Goal: Task Accomplishment & Management: Manage account settings

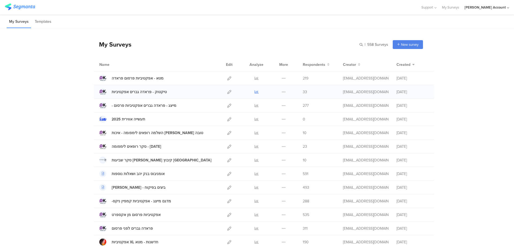
click at [255, 91] on icon at bounding box center [257, 92] width 4 height 4
click at [255, 105] on icon at bounding box center [257, 106] width 4 height 4
click at [255, 76] on link at bounding box center [257, 77] width 4 height 13
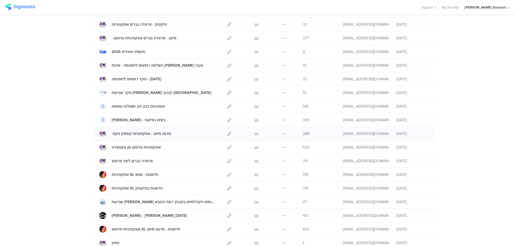
scroll to position [71, 0]
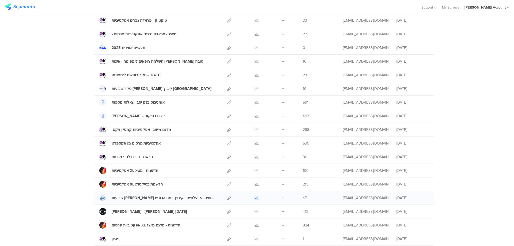
click at [255, 197] on icon at bounding box center [257, 198] width 4 height 4
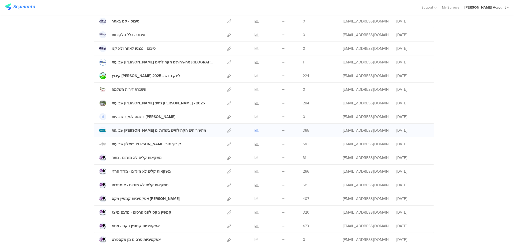
click at [255, 130] on icon at bounding box center [257, 131] width 4 height 4
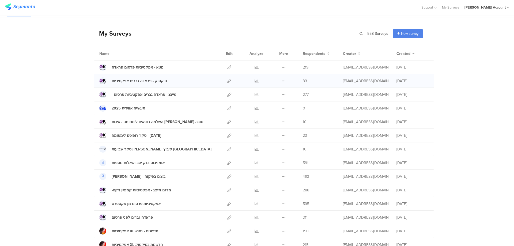
scroll to position [0, 0]
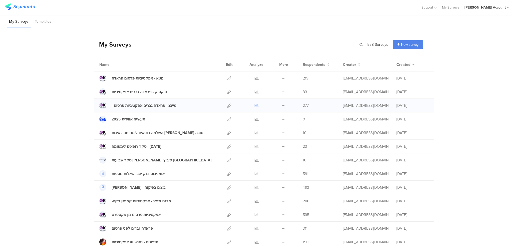
click at [255, 104] on icon at bounding box center [257, 106] width 4 height 4
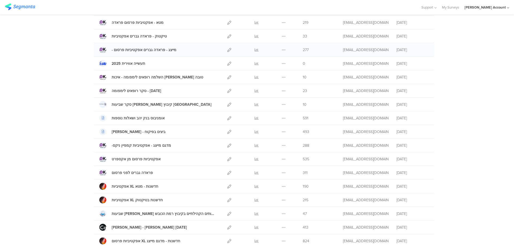
scroll to position [71, 0]
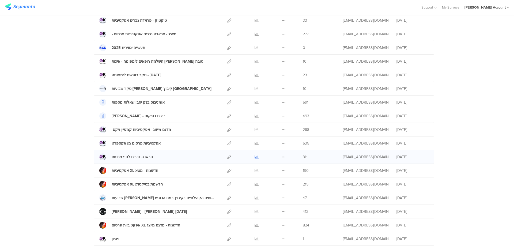
click at [255, 156] on icon at bounding box center [257, 157] width 4 height 4
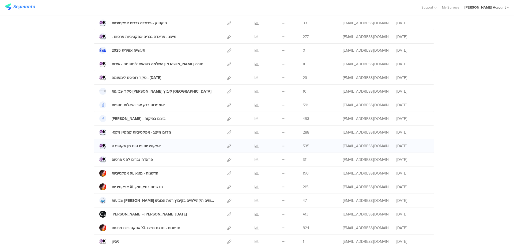
scroll to position [36, 0]
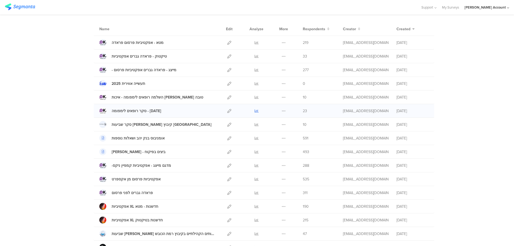
click at [255, 111] on icon at bounding box center [257, 111] width 4 height 4
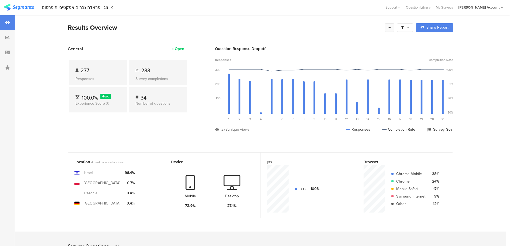
click at [392, 26] on icon at bounding box center [389, 27] width 4 height 4
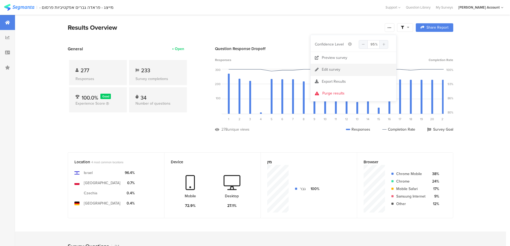
click at [348, 69] on link "Edit survey" at bounding box center [354, 70] width 86 height 12
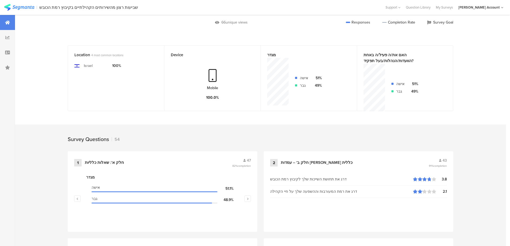
scroll to position [214, 0]
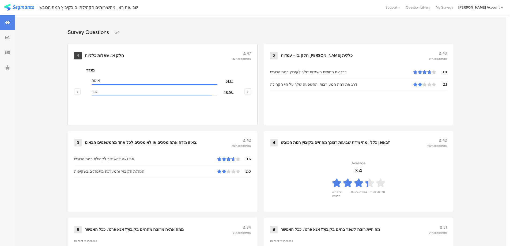
click at [114, 48] on div "1 חלק א': שאלות כלליות 47 82% completion מגדר אישה 51.1% גבר 48.9% גיל 41-50 42…" at bounding box center [163, 84] width 190 height 81
click at [114, 52] on div "1 חלק א': שאלות כלליות 47 82% completion" at bounding box center [162, 56] width 177 height 10
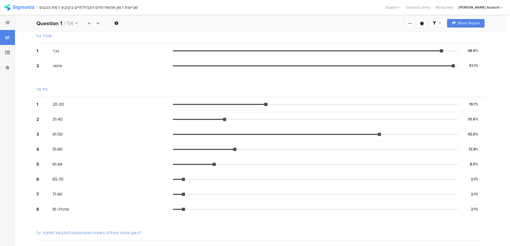
scroll to position [53, 0]
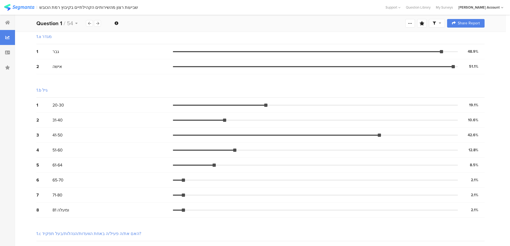
click at [445, 22] on div at bounding box center [437, 23] width 16 height 9
click at [466, 38] on span at bounding box center [466, 38] width 8 height 4
drag, startPoint x: 1, startPoint y: 21, endPoint x: 191, endPoint y: 104, distance: 206.6
click at [2, 21] on div at bounding box center [7, 22] width 15 height 15
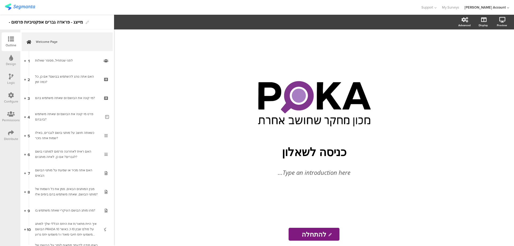
click at [8, 133] on icon at bounding box center [11, 133] width 6 height 6
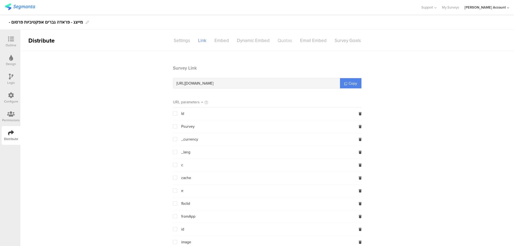
click at [284, 37] on div "Quotas" at bounding box center [285, 40] width 22 height 9
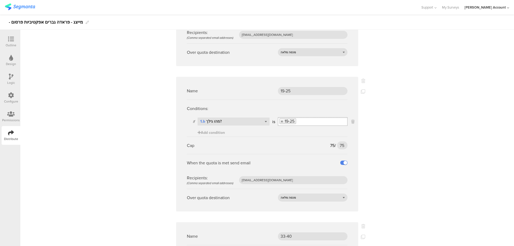
scroll to position [1035, 0]
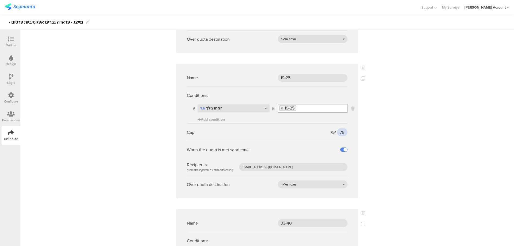
click at [340, 128] on input "75" at bounding box center [342, 132] width 10 height 8
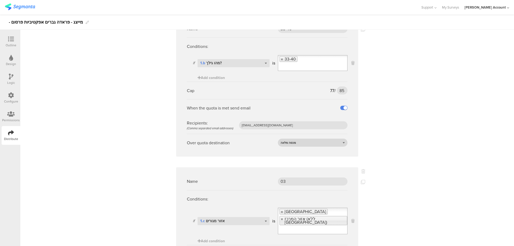
scroll to position [1227, 0]
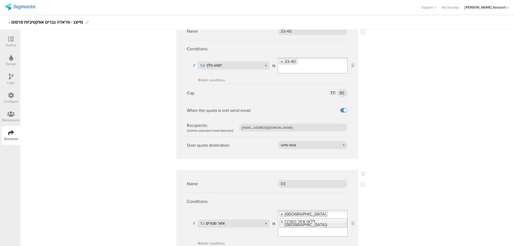
type input "90"
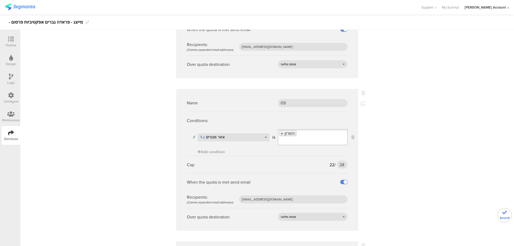
scroll to position [835, 0]
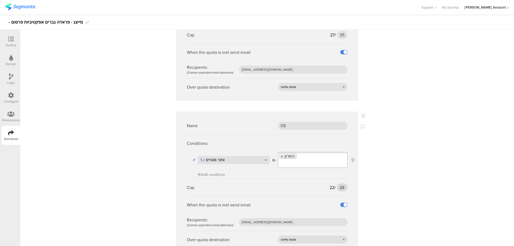
type input "100"
click at [337, 183] on input "28" at bounding box center [342, 187] width 11 height 8
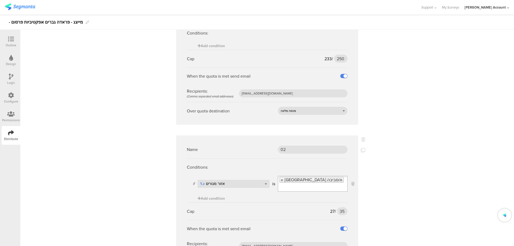
scroll to position [656, 0]
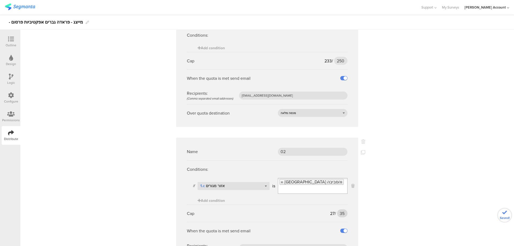
type input "40"
click at [338, 209] on input "35" at bounding box center [342, 213] width 10 height 8
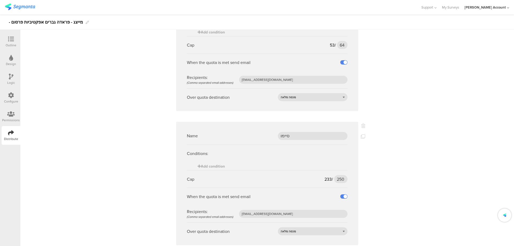
scroll to position [514, 0]
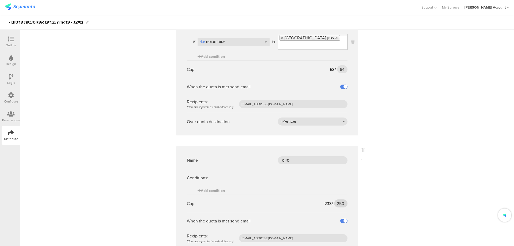
type input "40"
click at [336, 199] on input "250" at bounding box center [340, 203] width 13 height 8
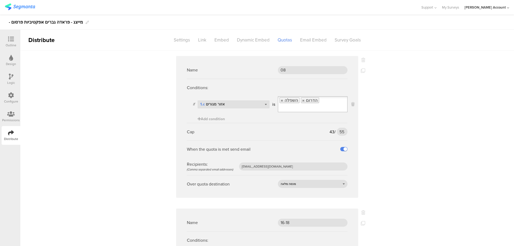
scroll to position [0, 0]
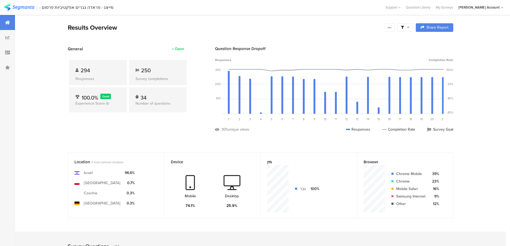
click at [406, 29] on span at bounding box center [405, 27] width 9 height 5
click at [392, 27] on icon at bounding box center [389, 27] width 4 height 4
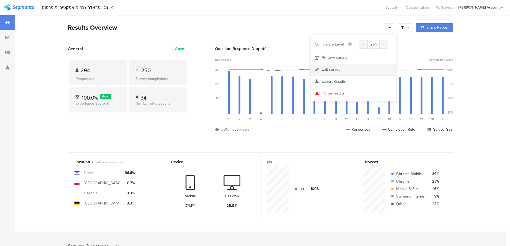
click at [342, 70] on link "Edit survey" at bounding box center [354, 70] width 86 height 12
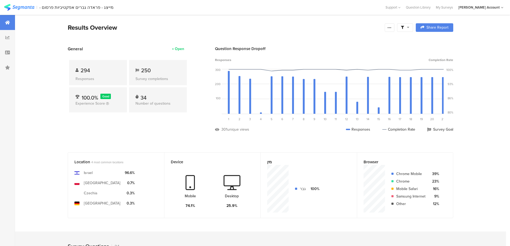
click at [404, 27] on icon at bounding box center [402, 27] width 3 height 3
click at [435, 42] on span at bounding box center [432, 42] width 8 height 4
click at [391, 28] on icon at bounding box center [389, 27] width 4 height 4
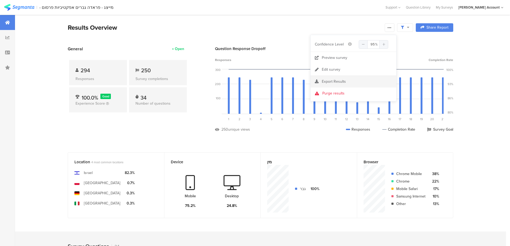
click at [341, 80] on span "Export Results" at bounding box center [334, 82] width 24 height 6
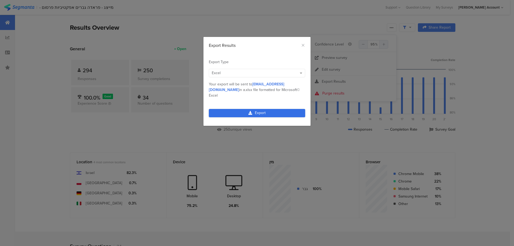
click at [273, 109] on link "Export" at bounding box center [257, 113] width 96 height 8
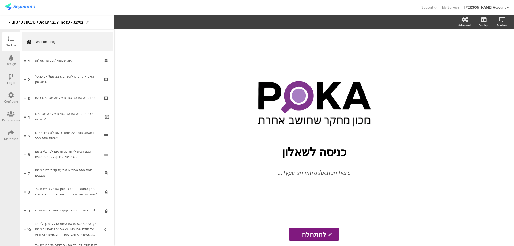
click at [12, 133] on icon at bounding box center [11, 133] width 6 height 6
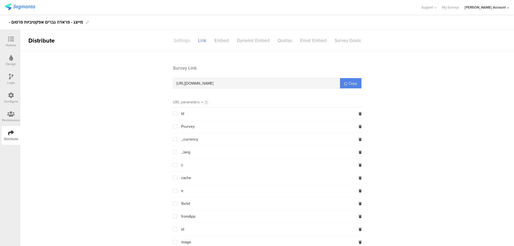
click at [181, 40] on div "Settings" at bounding box center [182, 40] width 24 height 9
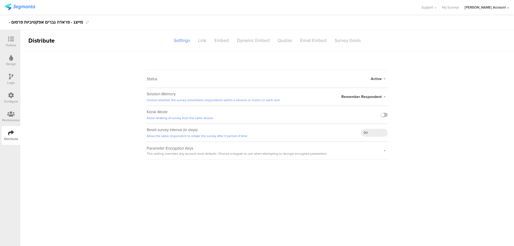
click at [376, 79] on span "Active" at bounding box center [376, 79] width 11 height 6
click at [362, 99] on li "Closed" at bounding box center [357, 100] width 62 height 11
click at [13, 77] on icon at bounding box center [11, 77] width 5 height 6
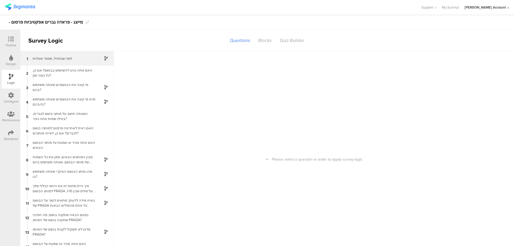
click at [63, 57] on div "לפני שנתחיל, מספר שאלות" at bounding box center [62, 58] width 67 height 5
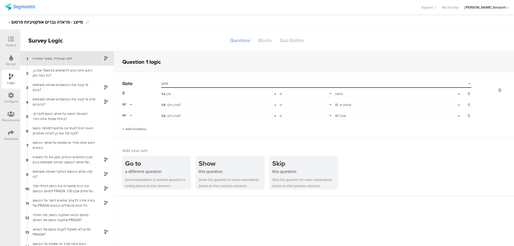
click at [141, 128] on span "Add Condition" at bounding box center [134, 129] width 24 height 5
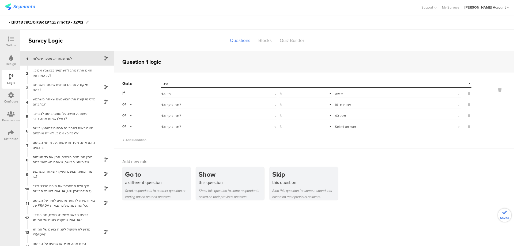
click at [186, 124] on div "1.b מהו גילך?" at bounding box center [218, 126] width 115 height 8
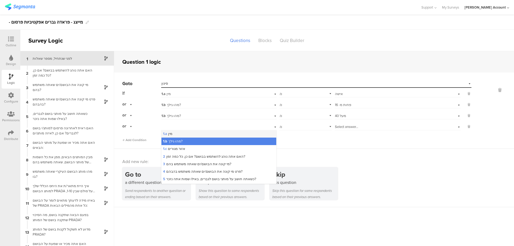
click at [191, 134] on div "1.a מין" at bounding box center [218, 133] width 115 height 7
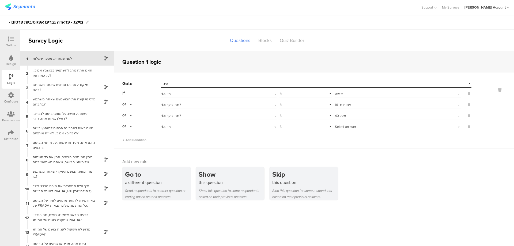
click at [337, 128] on span "Select answer..." at bounding box center [346, 126] width 23 height 5
click at [346, 133] on div "גבר" at bounding box center [398, 133] width 126 height 7
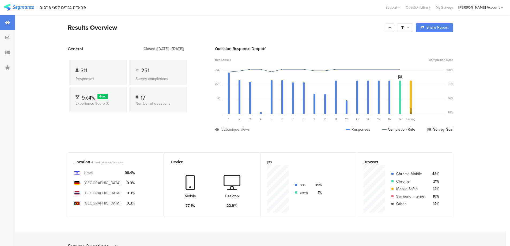
click at [406, 29] on span at bounding box center [405, 27] width 9 height 5
click at [434, 42] on span at bounding box center [432, 42] width 8 height 4
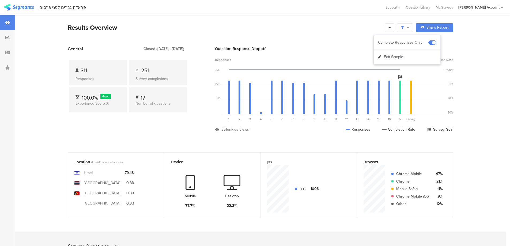
click at [391, 27] on icon at bounding box center [389, 27] width 4 height 4
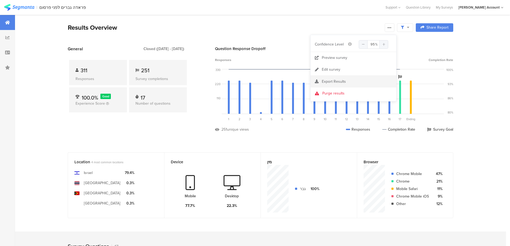
click at [351, 80] on div "Export Results" at bounding box center [354, 81] width 86 height 5
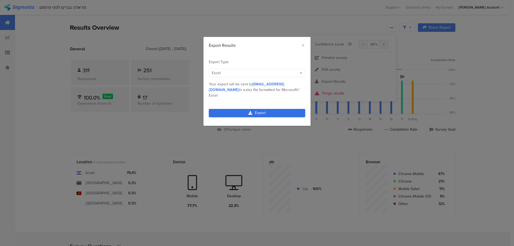
click at [273, 109] on link "Export" at bounding box center [257, 113] width 96 height 8
